Goal: Information Seeking & Learning: Find specific page/section

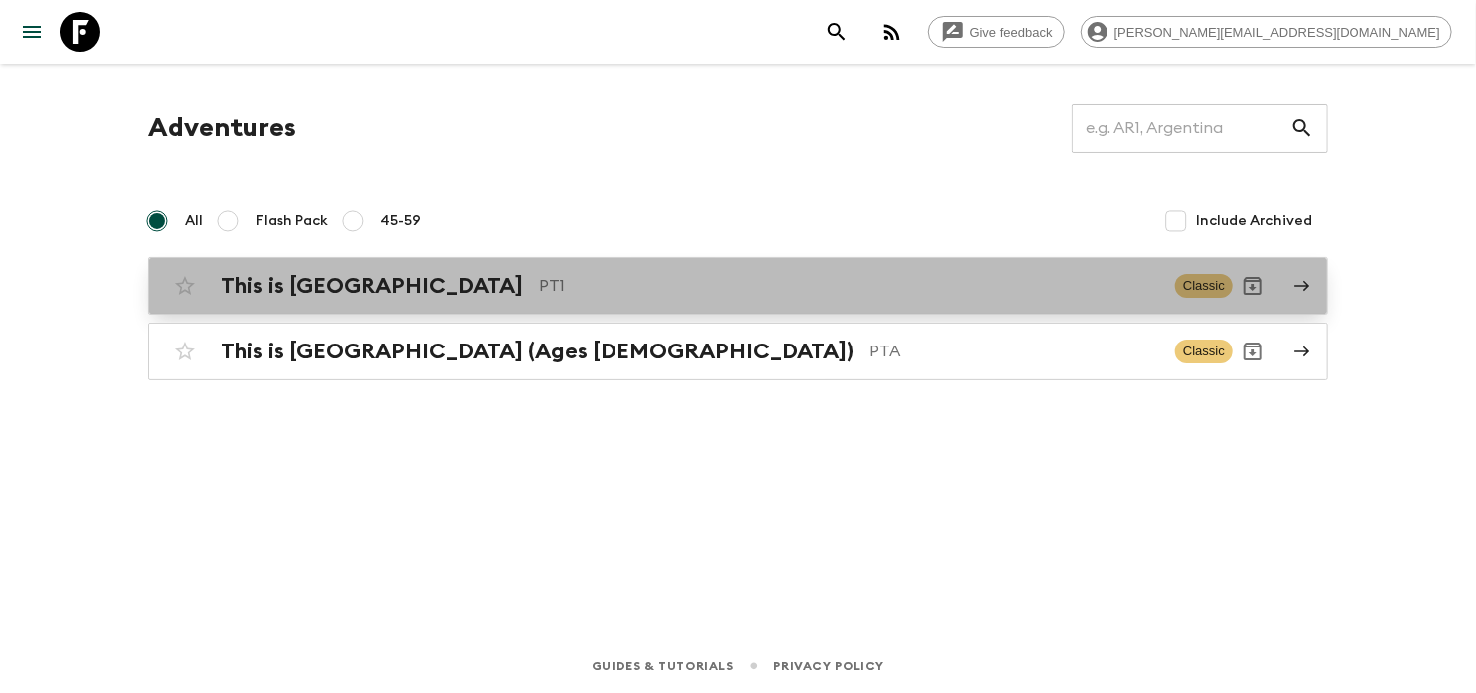
click at [971, 287] on p "PT1" at bounding box center [849, 286] width 620 height 24
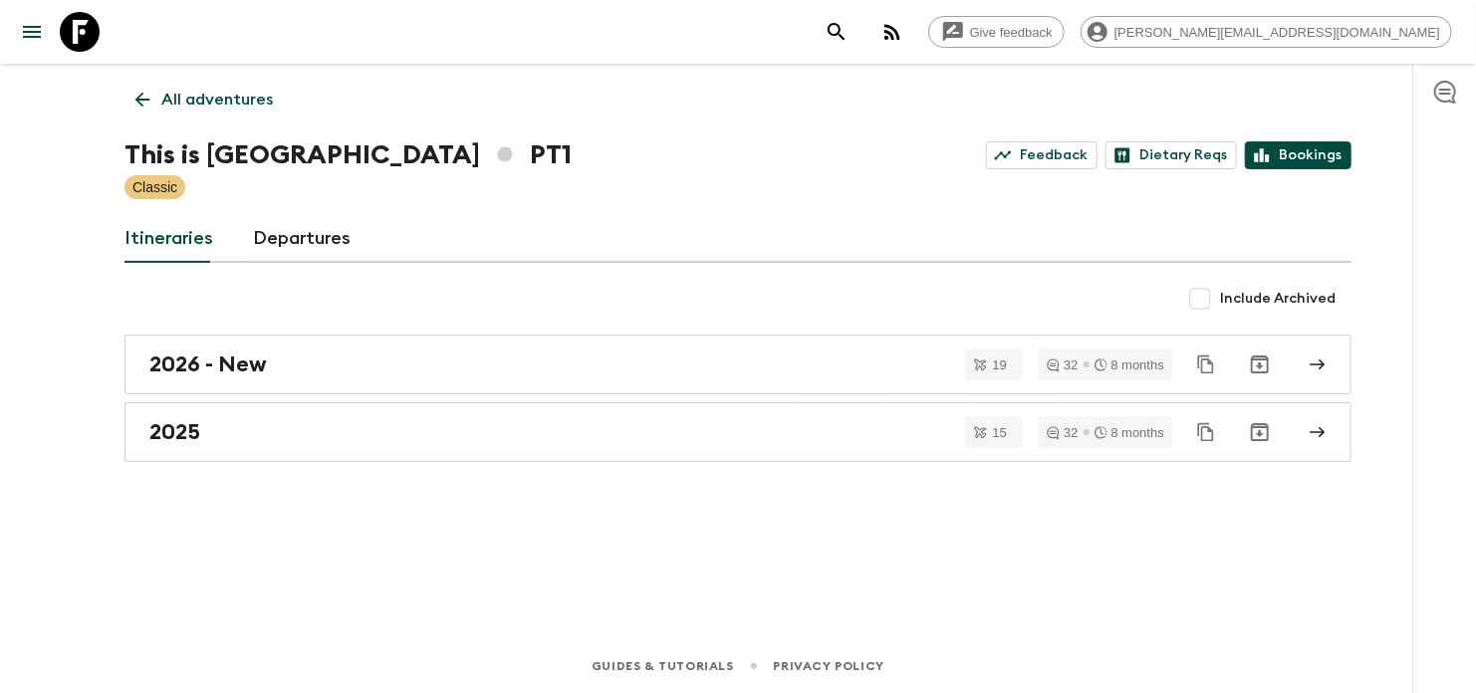
click at [1282, 151] on link "Bookings" at bounding box center [1298, 155] width 107 height 28
click at [1041, 120] on div "All adventures This is Portugal PT1 Feedback Dietary Reqs Bookings Classic Itin…" at bounding box center [738, 324] width 1275 height 520
click at [1035, 139] on div "This is Portugal PT1 Feedback Dietary Reqs Bookings" at bounding box center [737, 155] width 1227 height 40
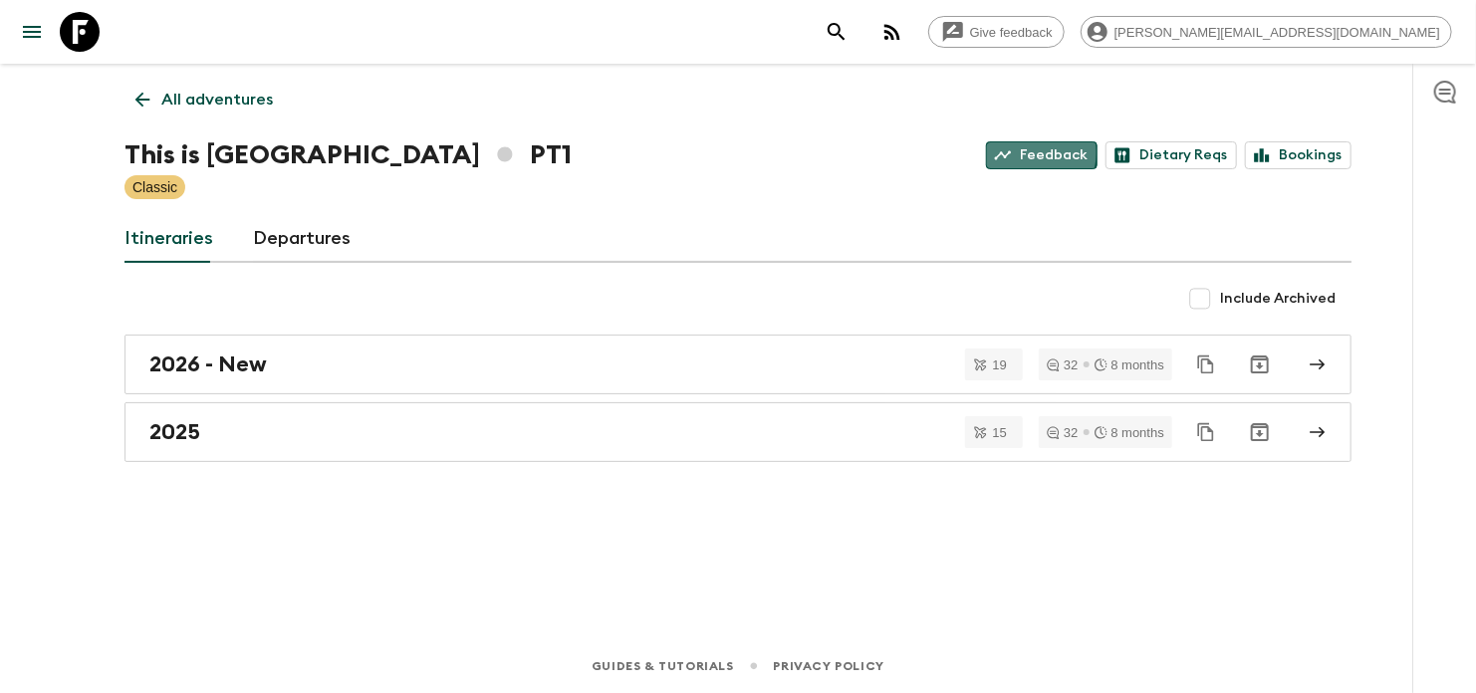
click at [1036, 152] on link "Feedback" at bounding box center [1042, 155] width 112 height 28
